Goal: Task Accomplishment & Management: Manage account settings

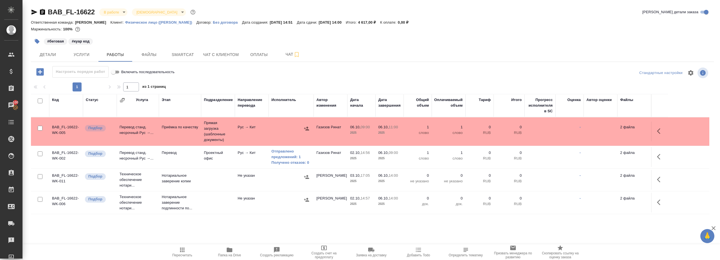
click at [178, 246] on button "Пересчитать" at bounding box center [182, 252] width 47 height 16
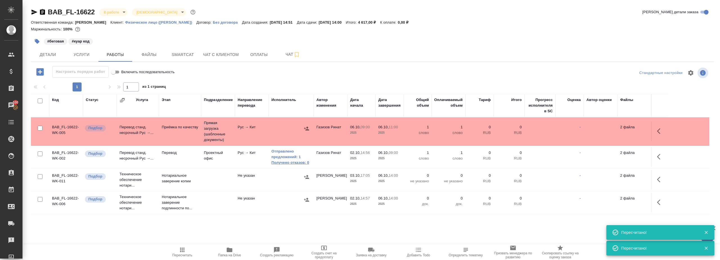
click at [299, 160] on link "Получено отказов: 0" at bounding box center [291, 163] width 39 height 6
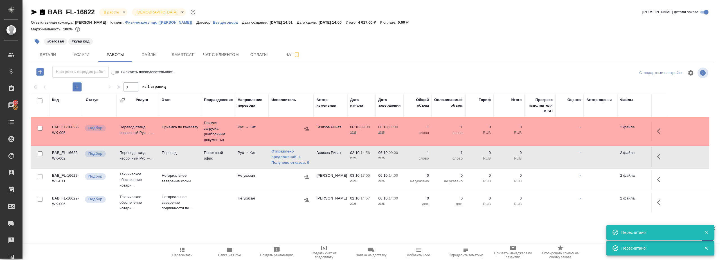
click at [279, 160] on link "Получено отказов: 0" at bounding box center [291, 163] width 39 height 6
click at [49, 54] on span "Детали" at bounding box center [47, 54] width 27 height 7
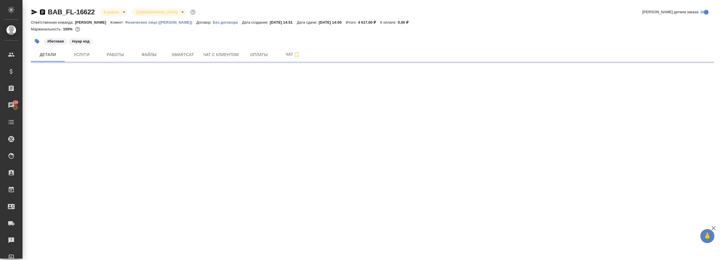
select select "RU"
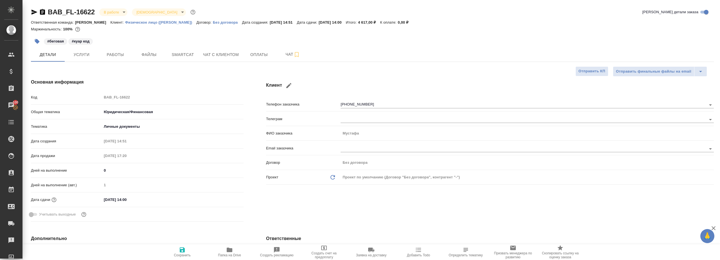
type textarea "x"
type input "Газизов Ринат"
click at [92, 98] on div "Код BAB_FL-16622" at bounding box center [137, 97] width 213 height 10
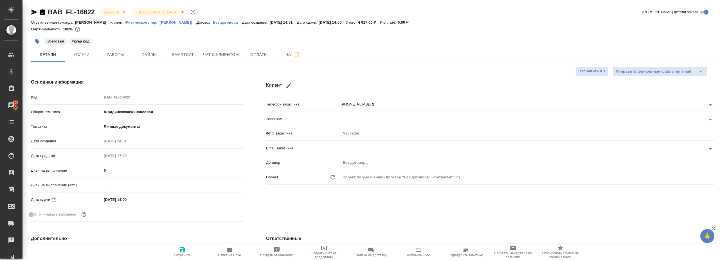
type textarea "x"
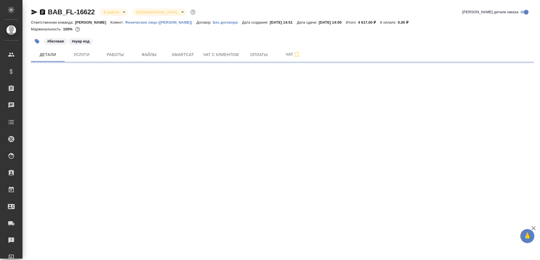
select select "RU"
